Goal: Information Seeking & Learning: Learn about a topic

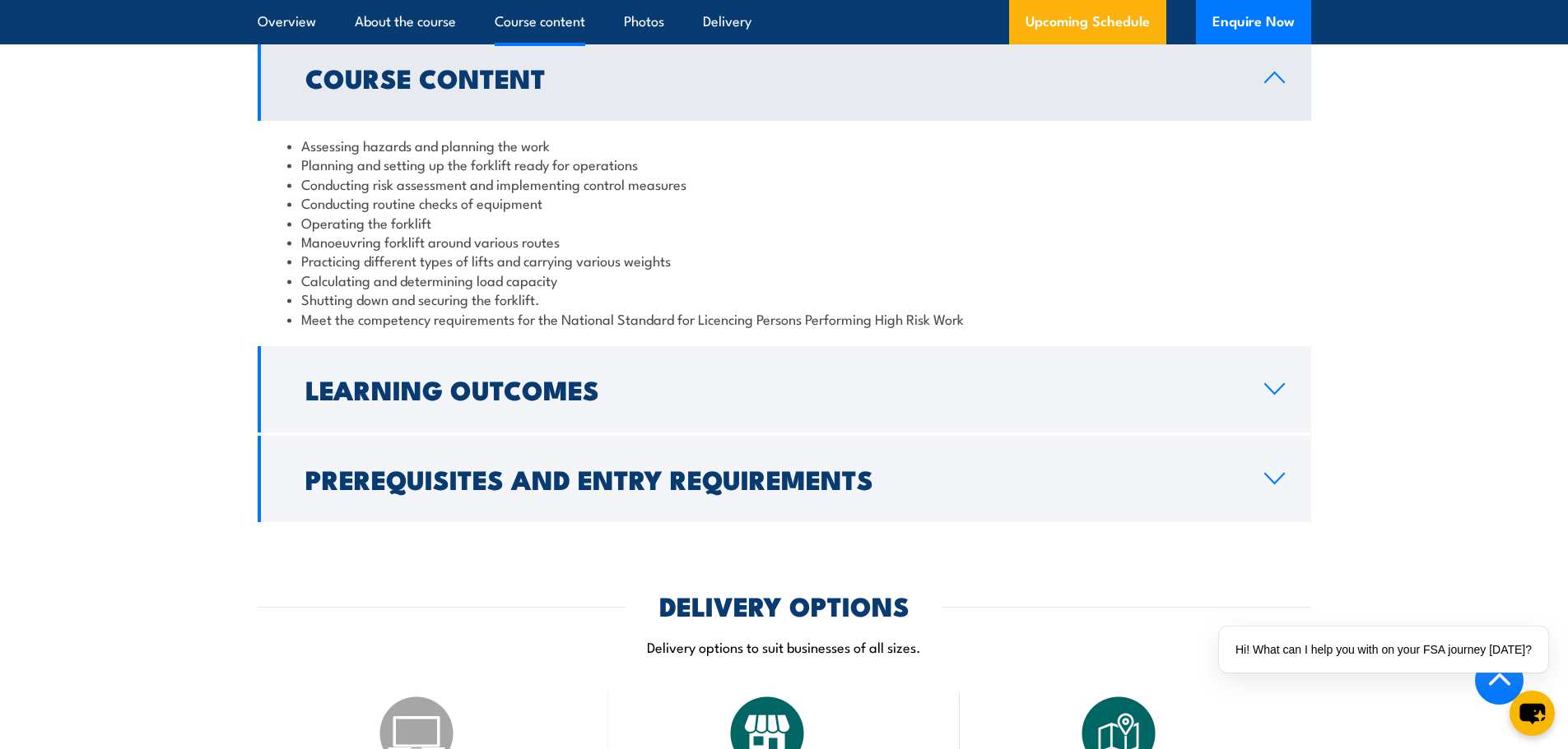
scroll to position [1563, 0]
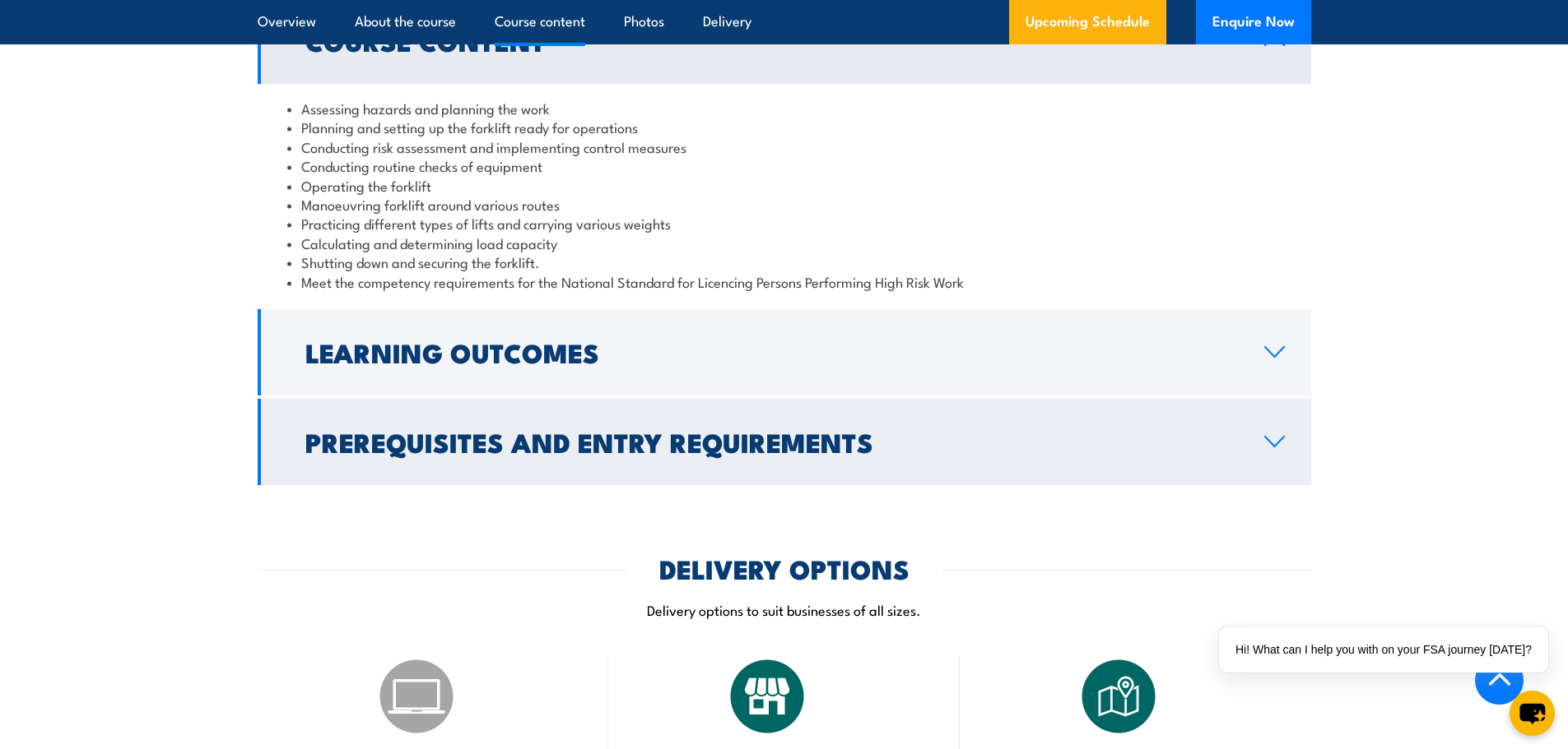
click at [404, 453] on h2 "Prerequisites and Entry Requirements" at bounding box center [772, 442] width 933 height 23
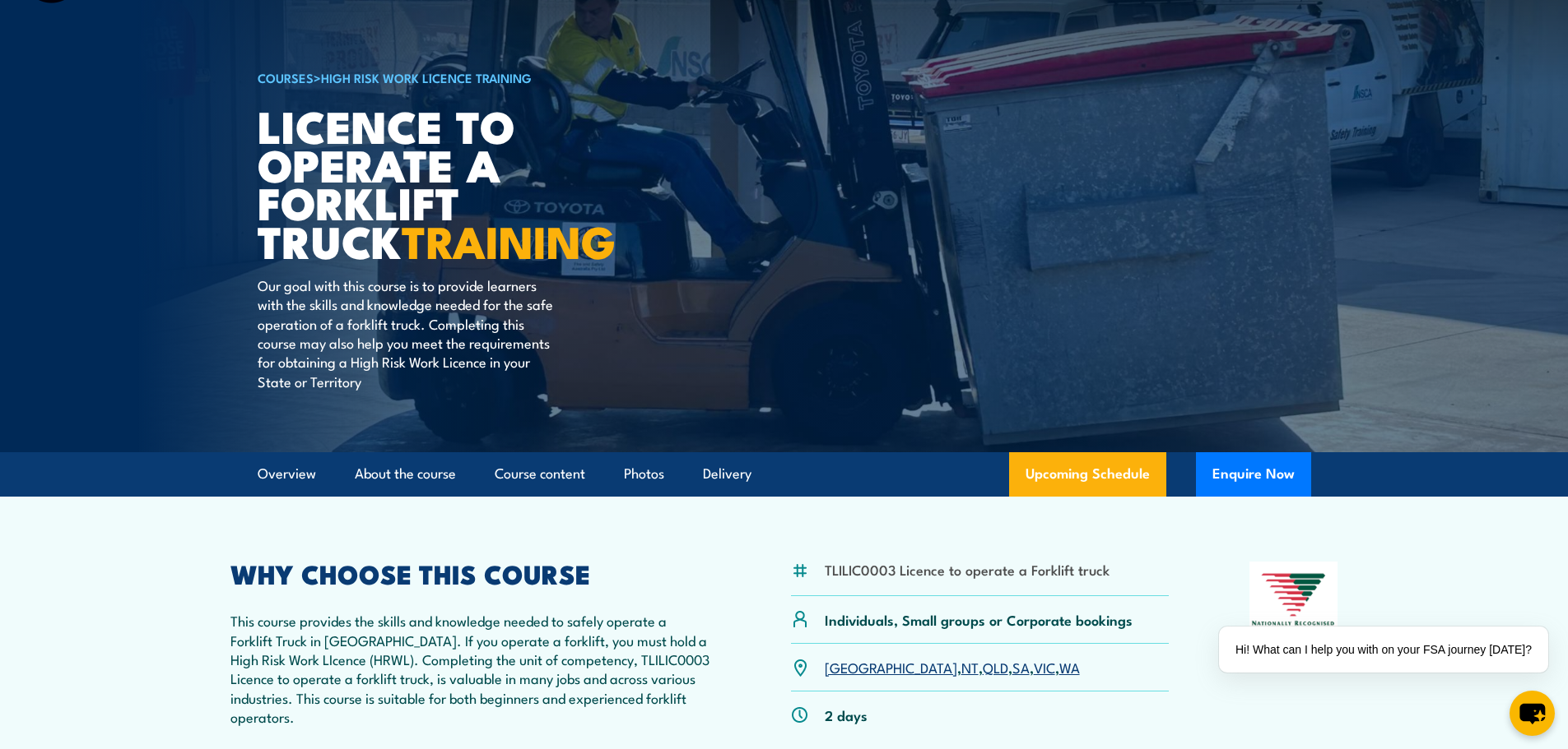
scroll to position [0, 0]
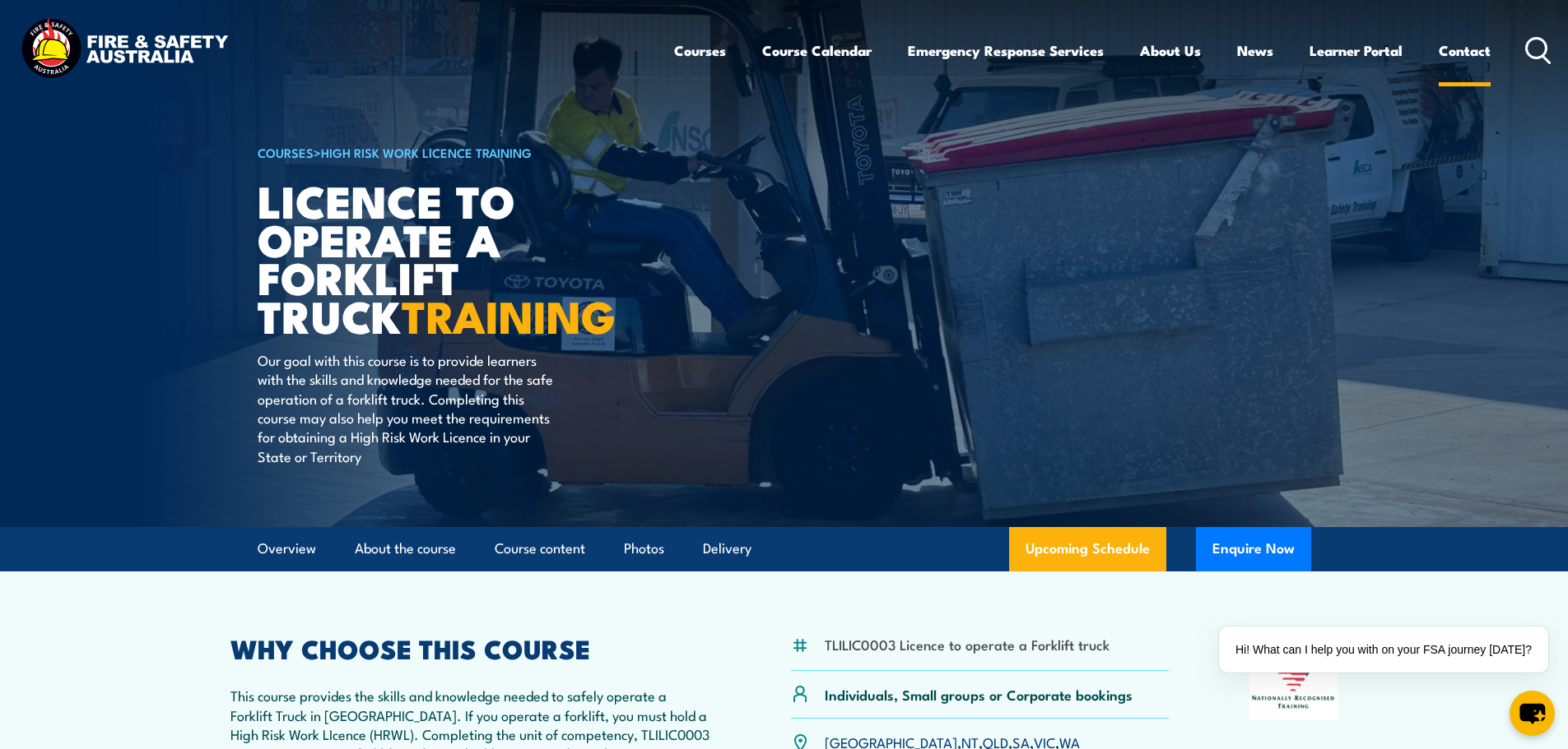
click at [1458, 59] on link "Contact" at bounding box center [1464, 51] width 52 height 44
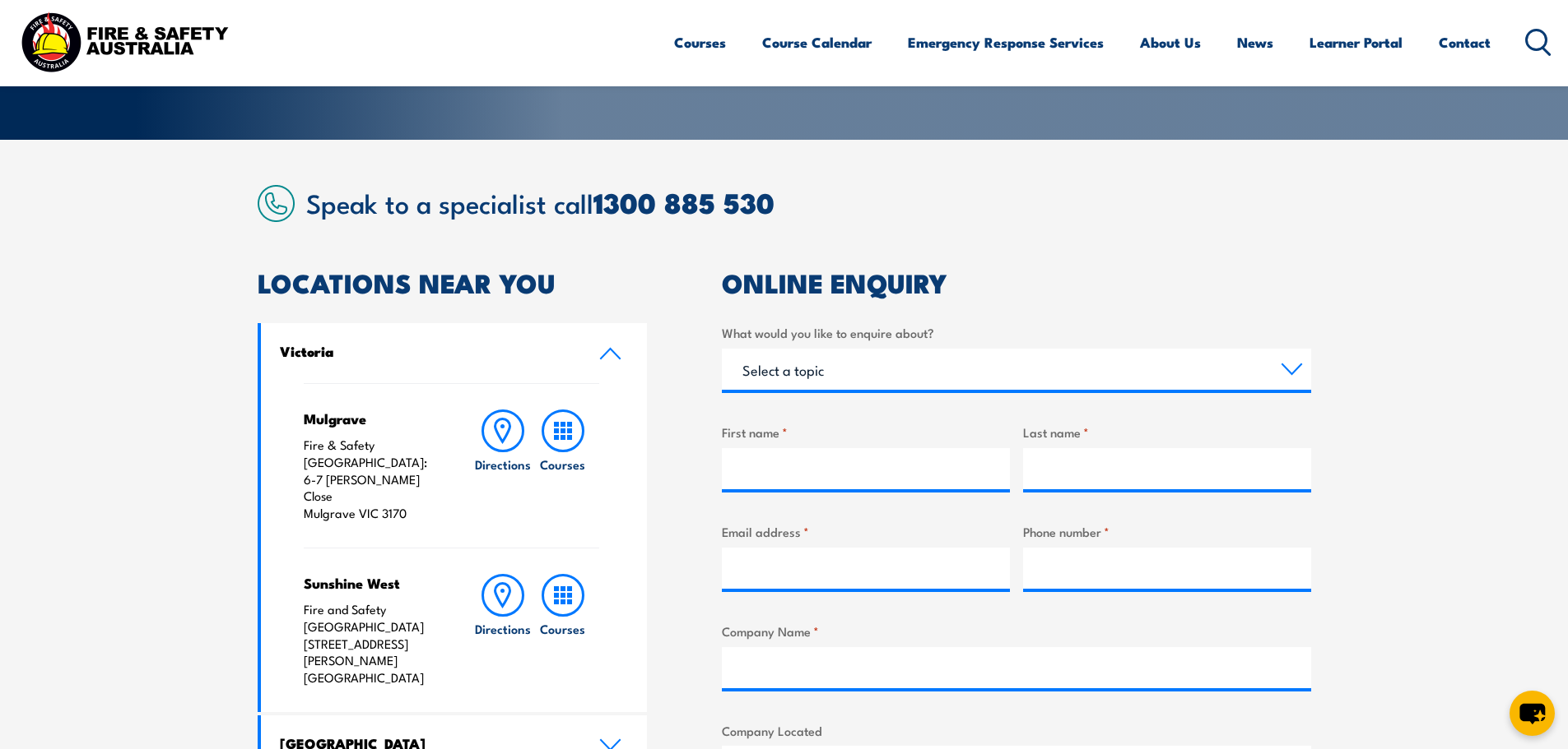
scroll to position [325, 0]
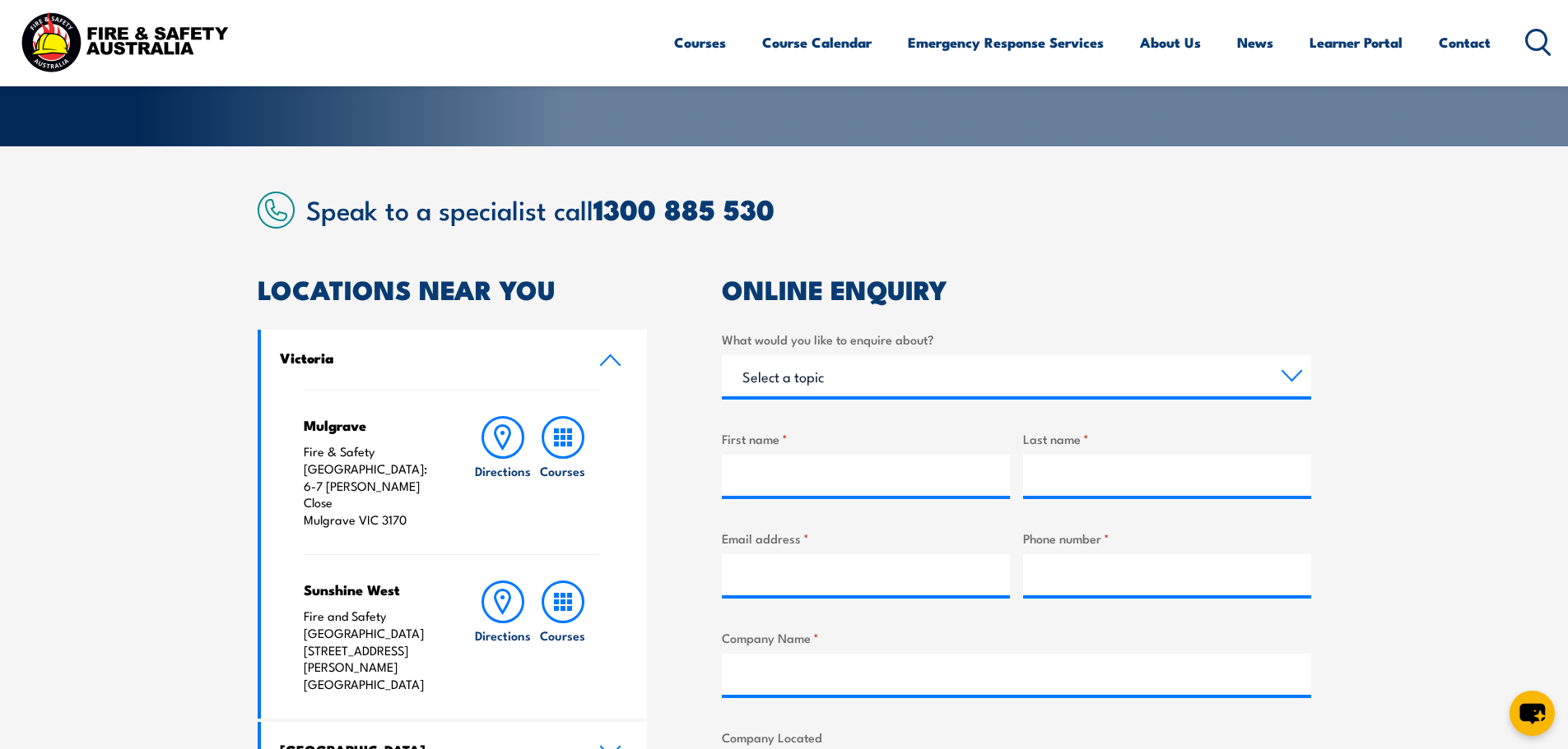
click at [461, 360] on h4 "Victoria" at bounding box center [427, 357] width 294 height 18
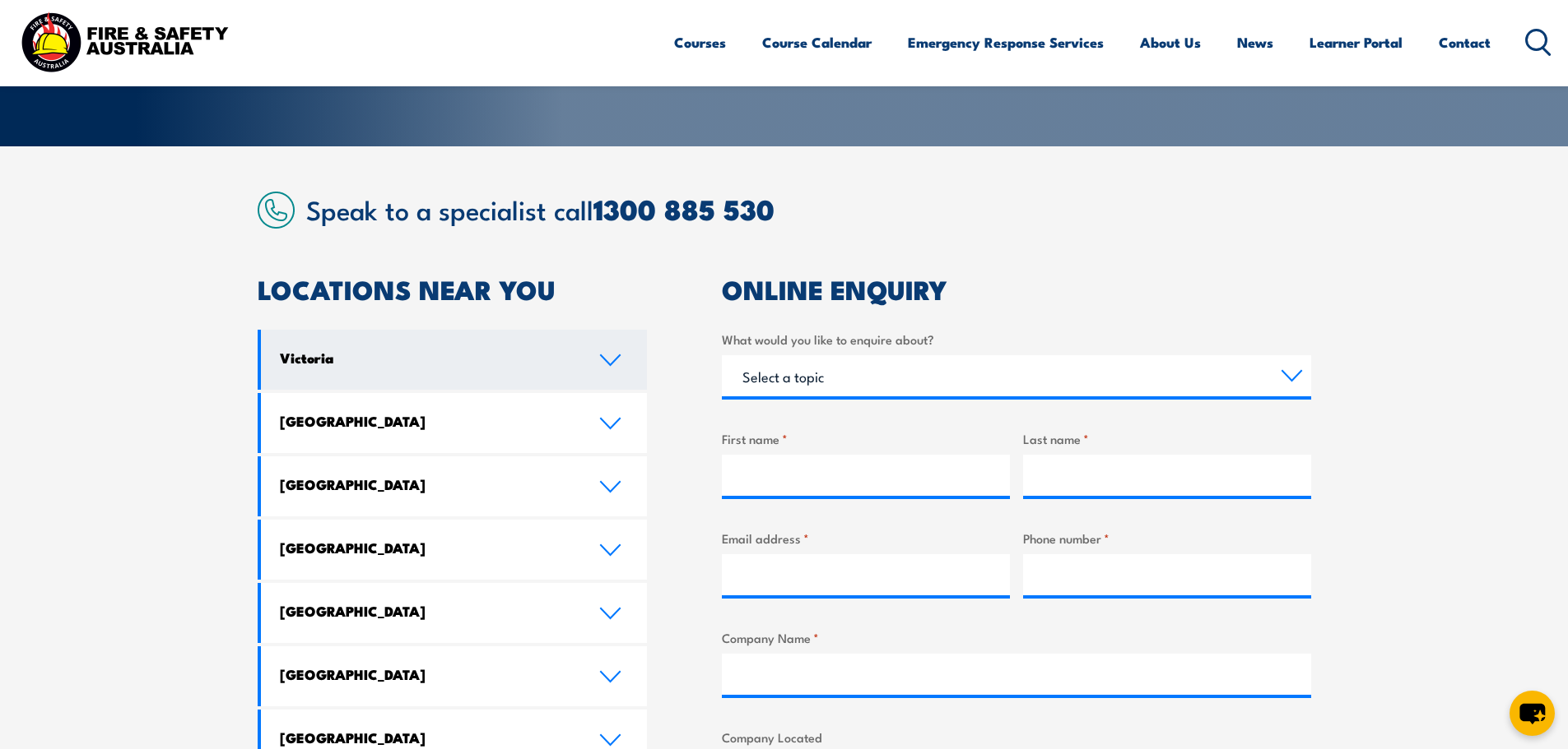
click at [313, 349] on h4 "Victoria" at bounding box center [427, 357] width 294 height 18
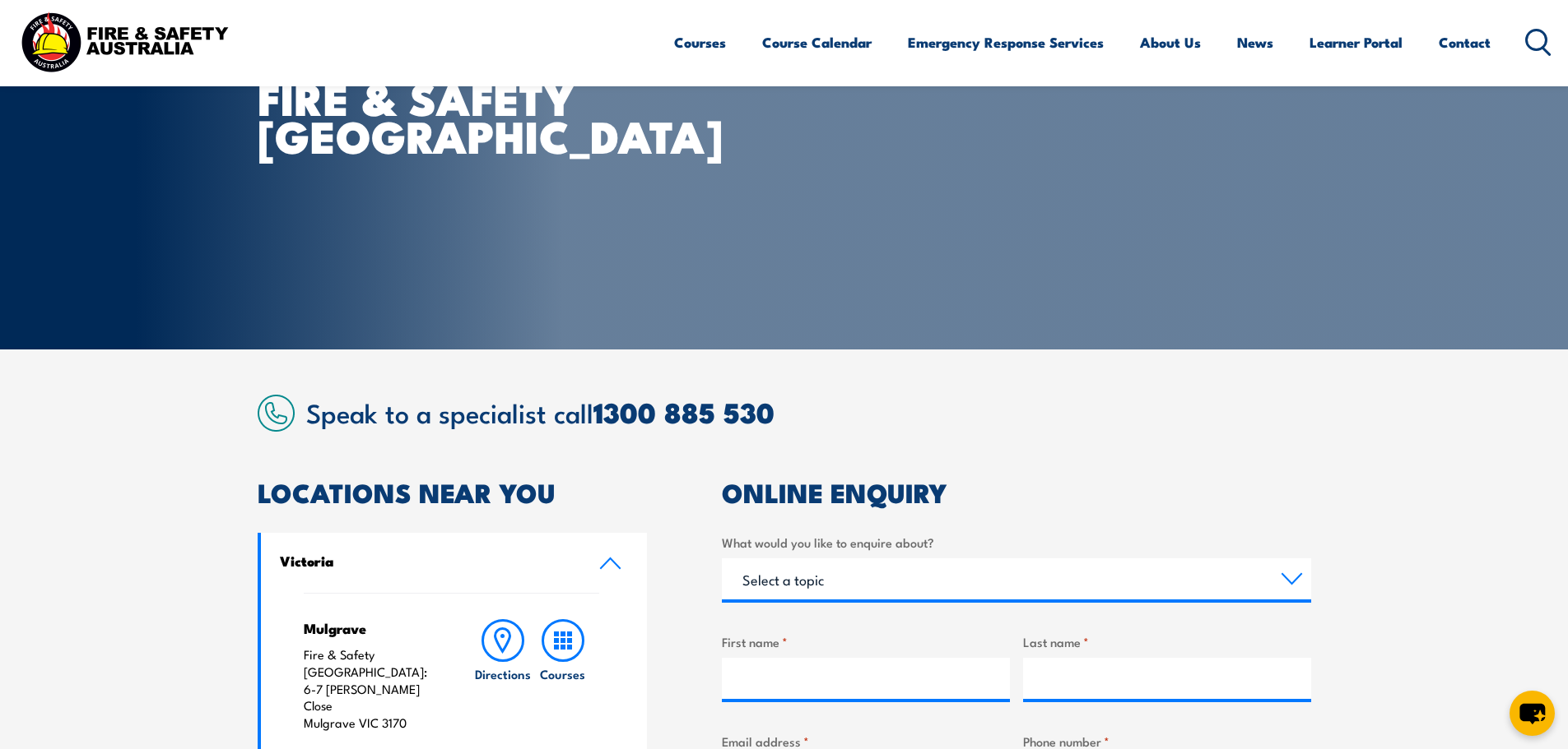
scroll to position [160, 0]
